Goal: Navigation & Orientation: Find specific page/section

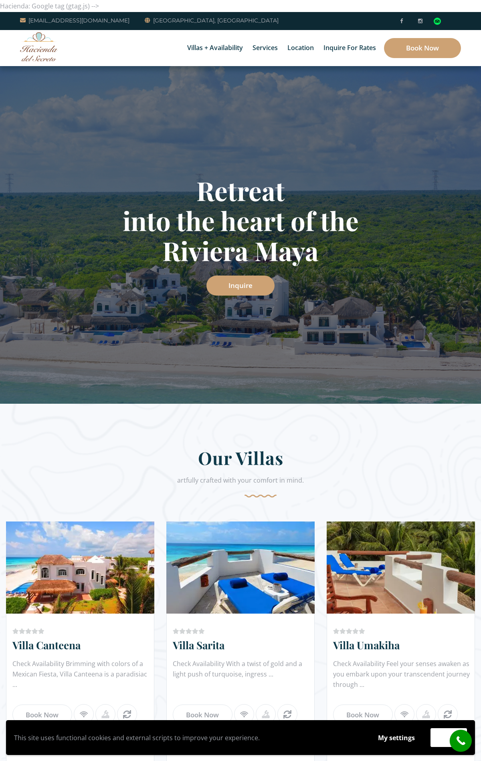
scroll to position [6261, 0]
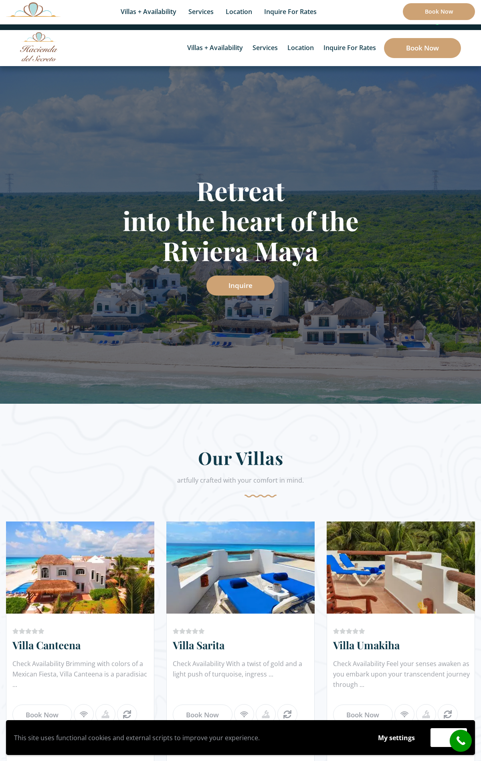
scroll to position [5891, 0]
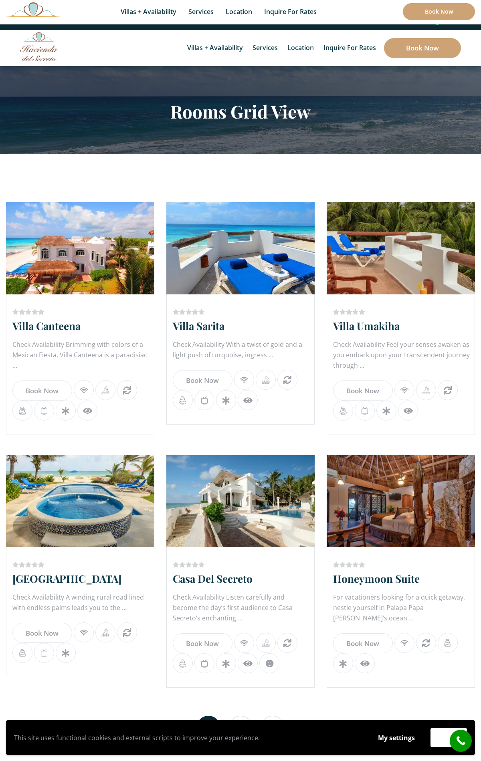
scroll to position [252, 0]
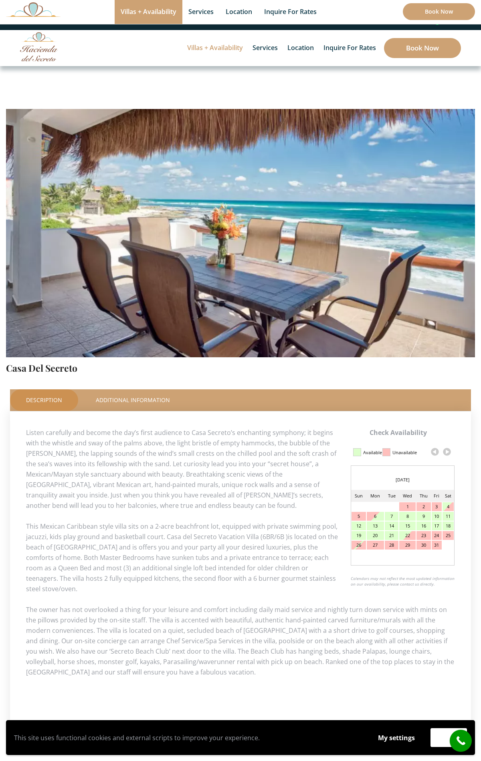
scroll to position [422, 0]
